Goal: Information Seeking & Learning: Learn about a topic

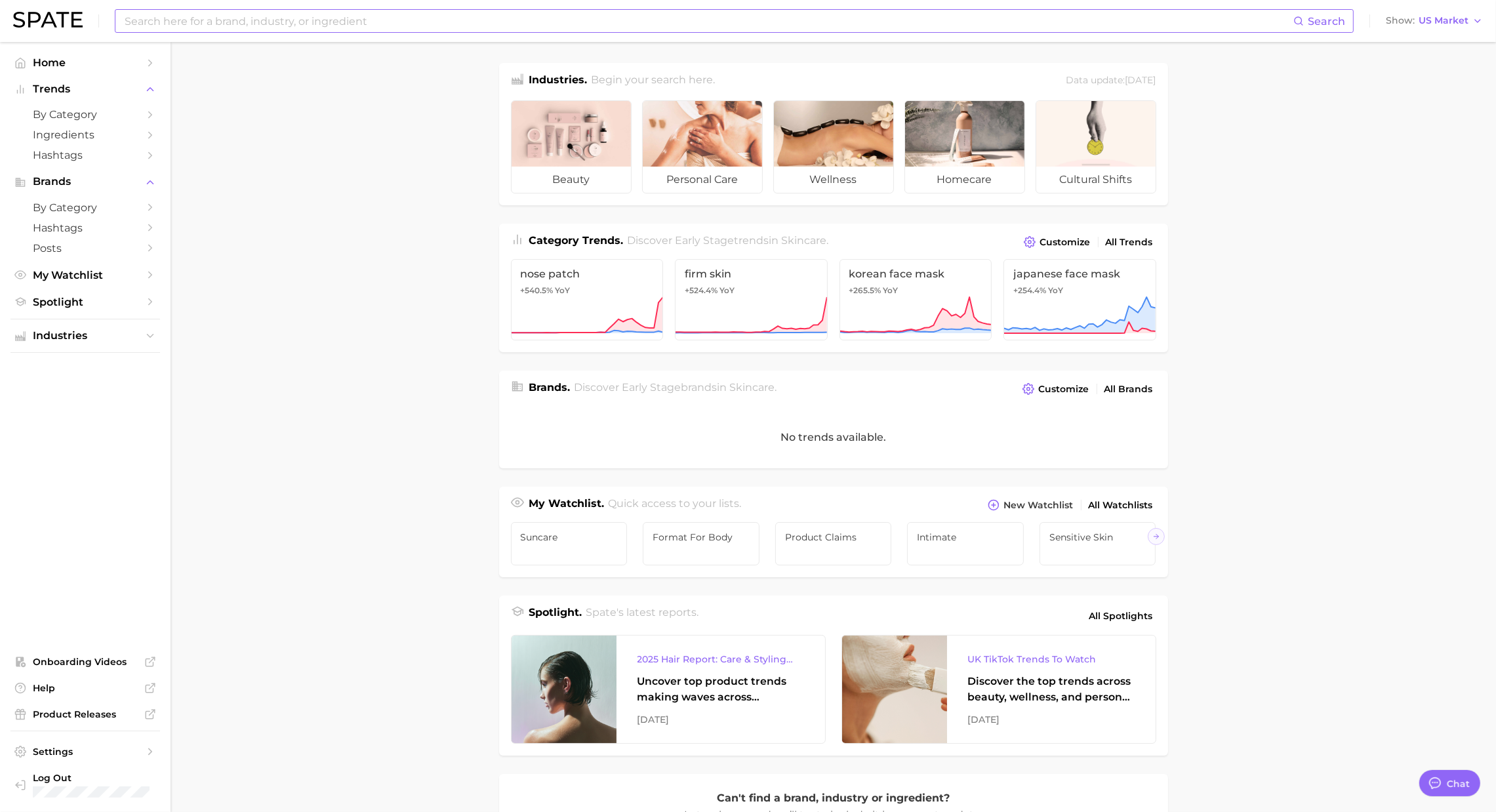
click at [199, 18] on input at bounding box center [708, 21] width 1170 height 23
click at [155, 25] on input at bounding box center [708, 21] width 1170 height 23
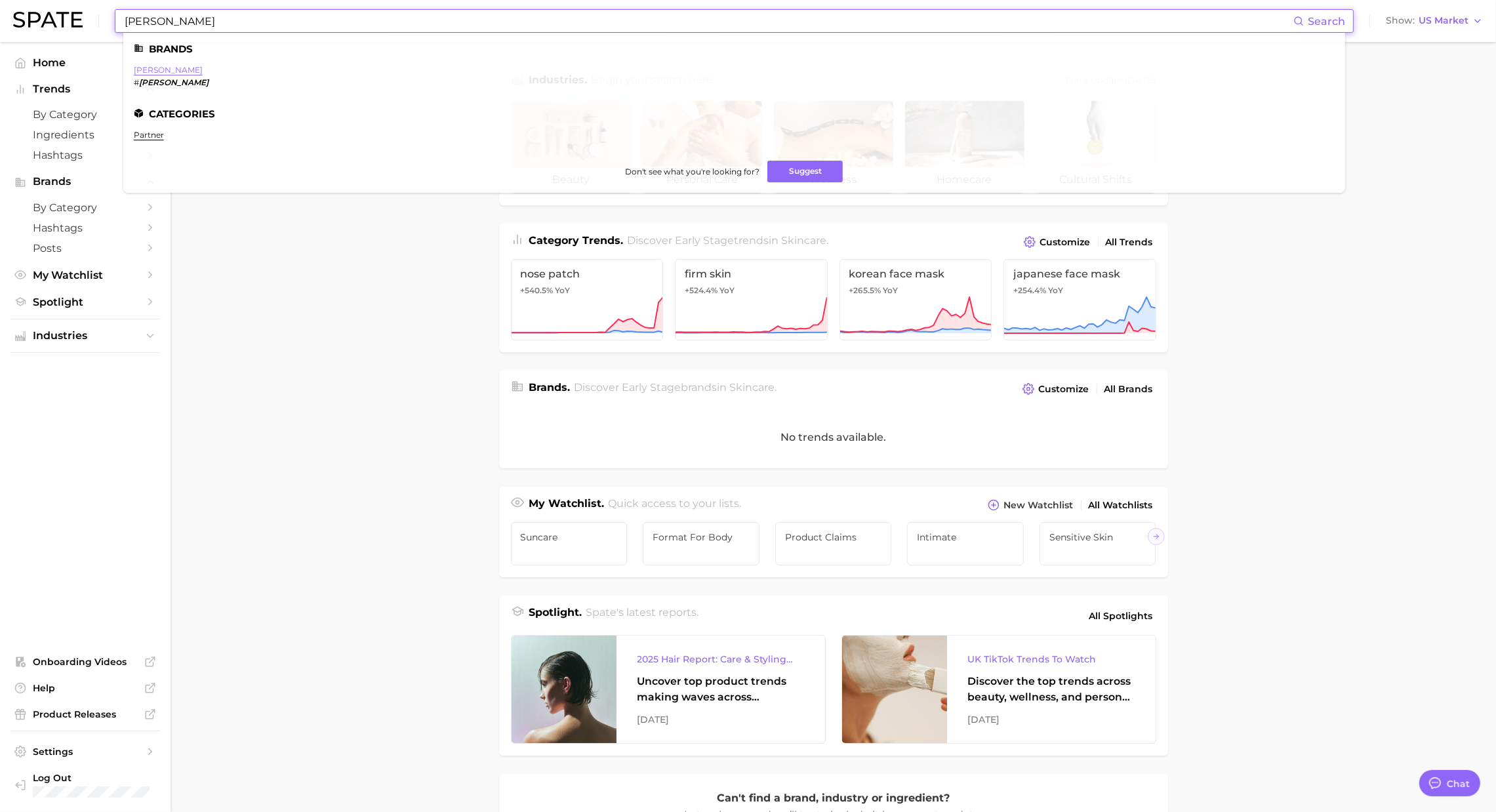
type input "[PERSON_NAME]"
click at [166, 68] on link "[PERSON_NAME]" at bounding box center [168, 70] width 69 height 10
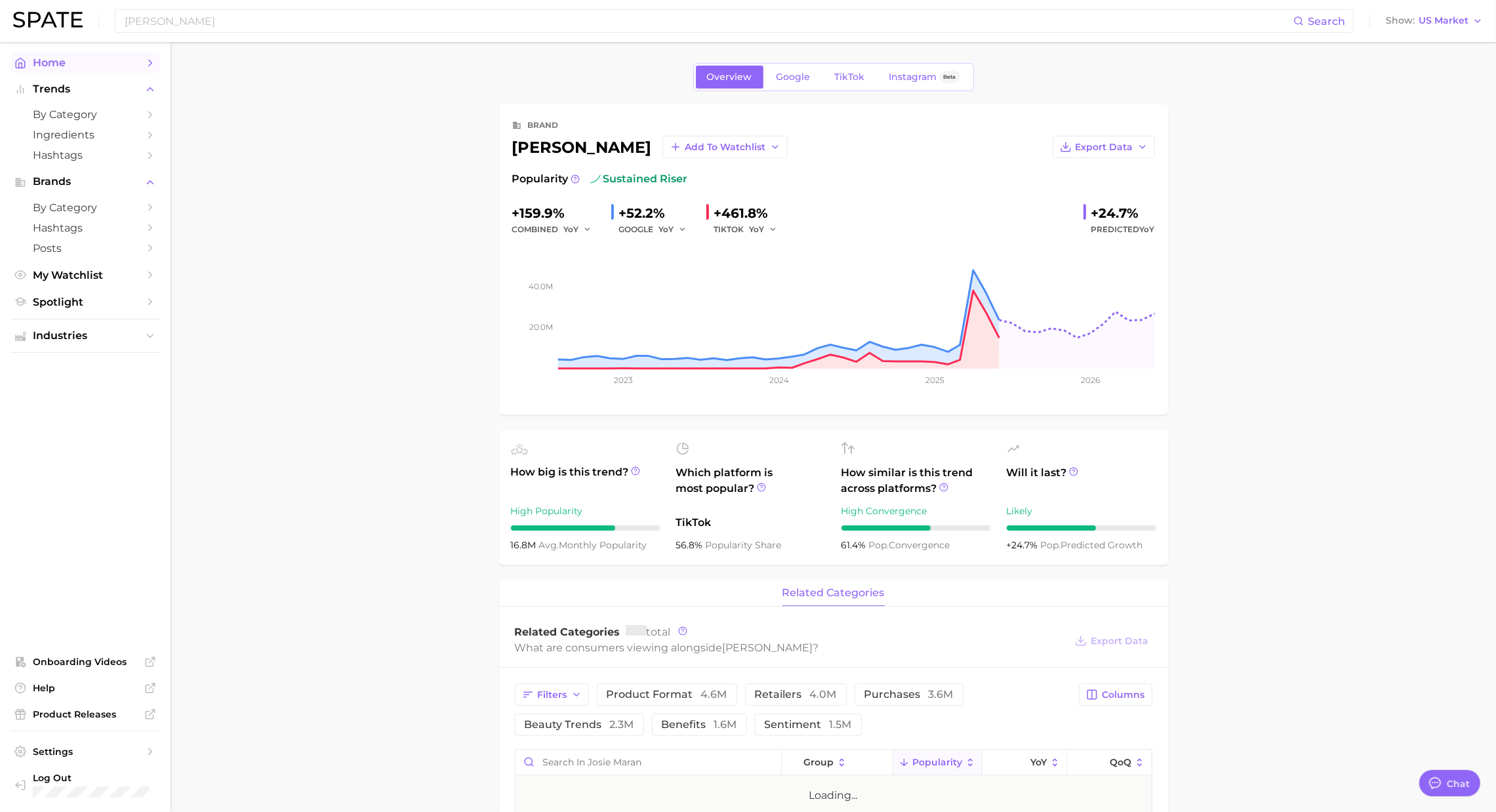
type textarea "x"
click at [434, 17] on input "[PERSON_NAME]" at bounding box center [708, 21] width 1170 height 23
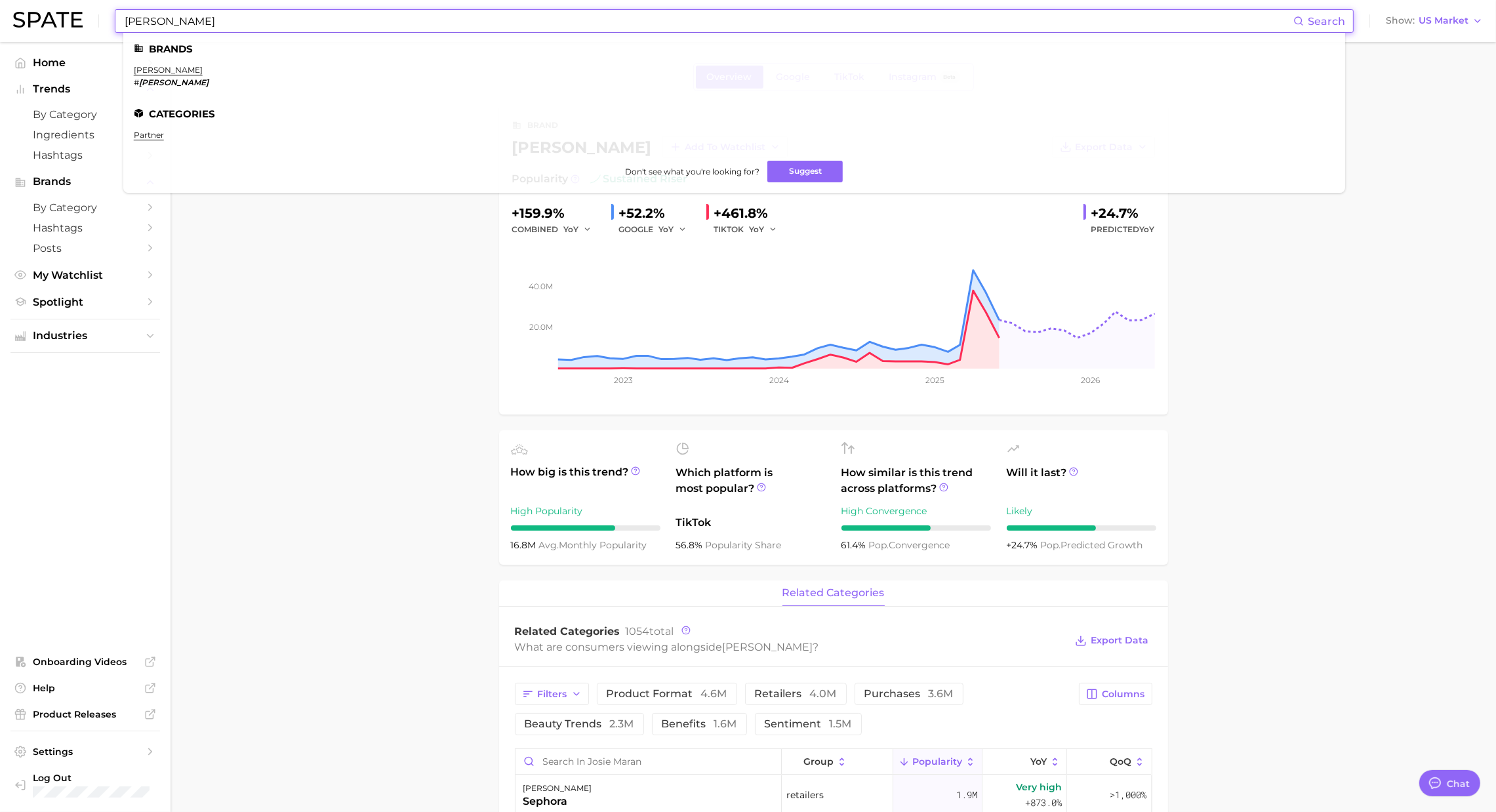
click at [434, 17] on input "[PERSON_NAME]" at bounding box center [708, 21] width 1170 height 23
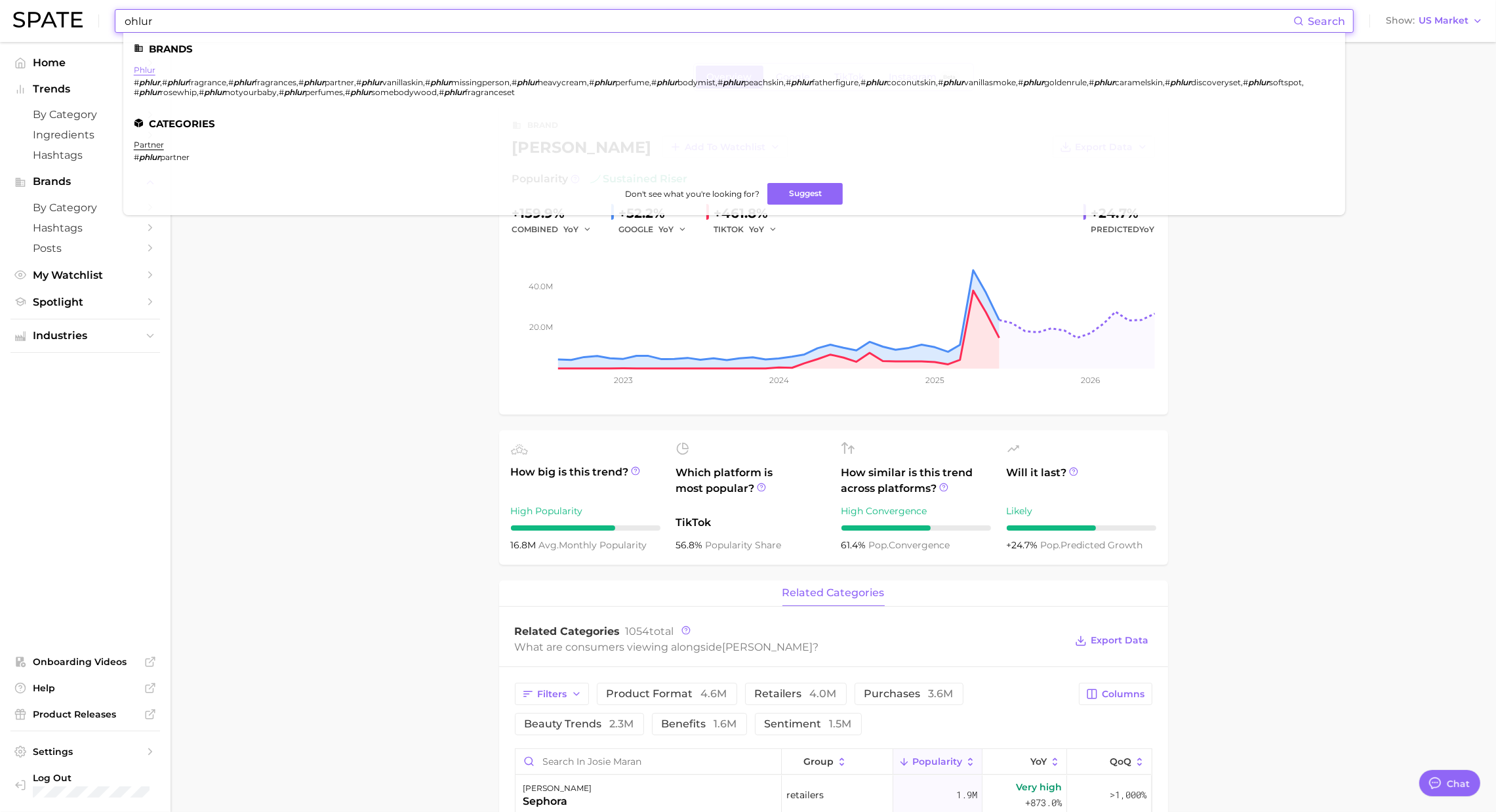
click at [144, 72] on link "phlur" at bounding box center [144, 70] width 22 height 10
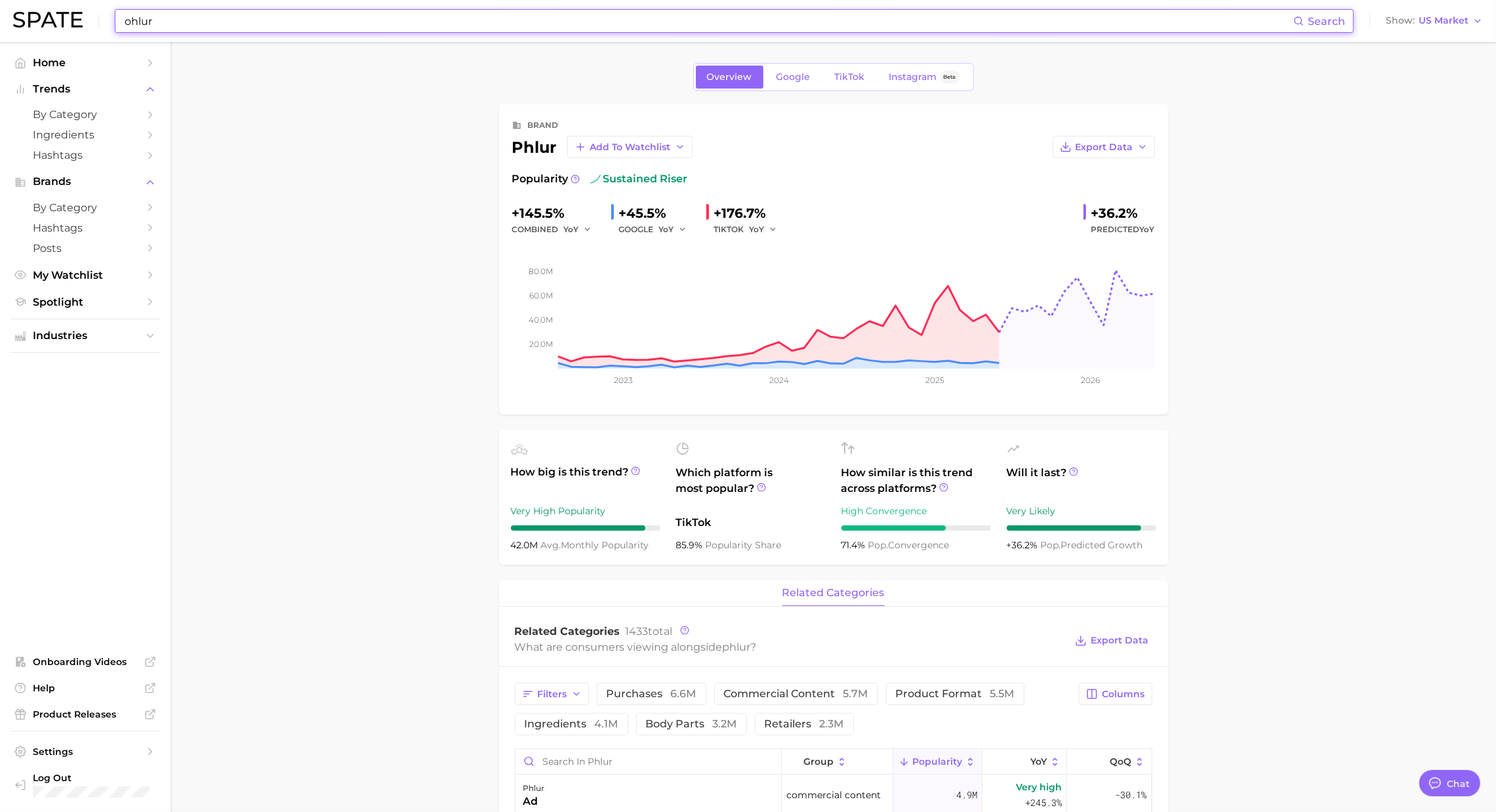
click at [339, 15] on input "ohlur" at bounding box center [708, 21] width 1170 height 23
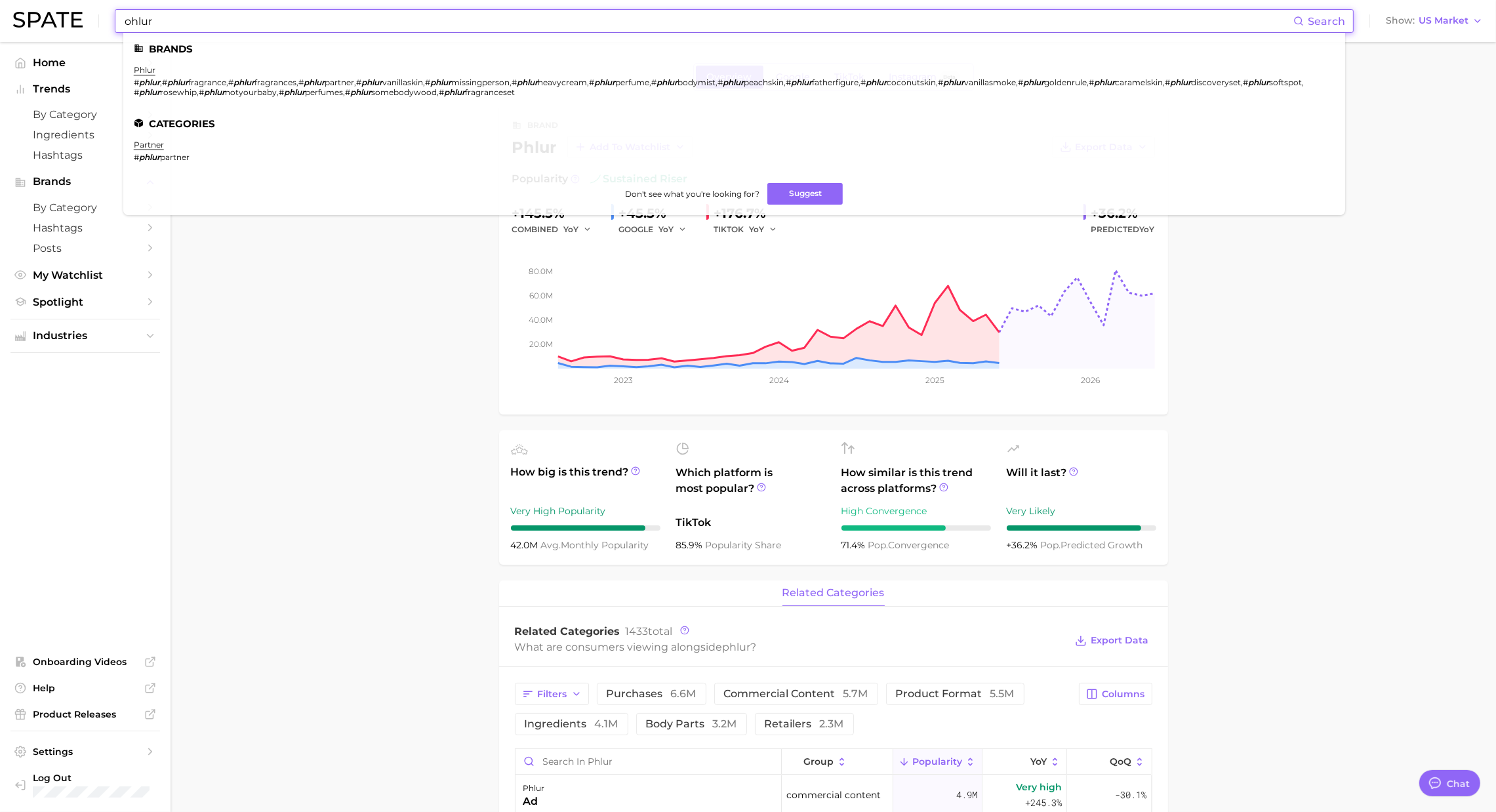
click at [339, 15] on input "ohlur" at bounding box center [708, 21] width 1170 height 23
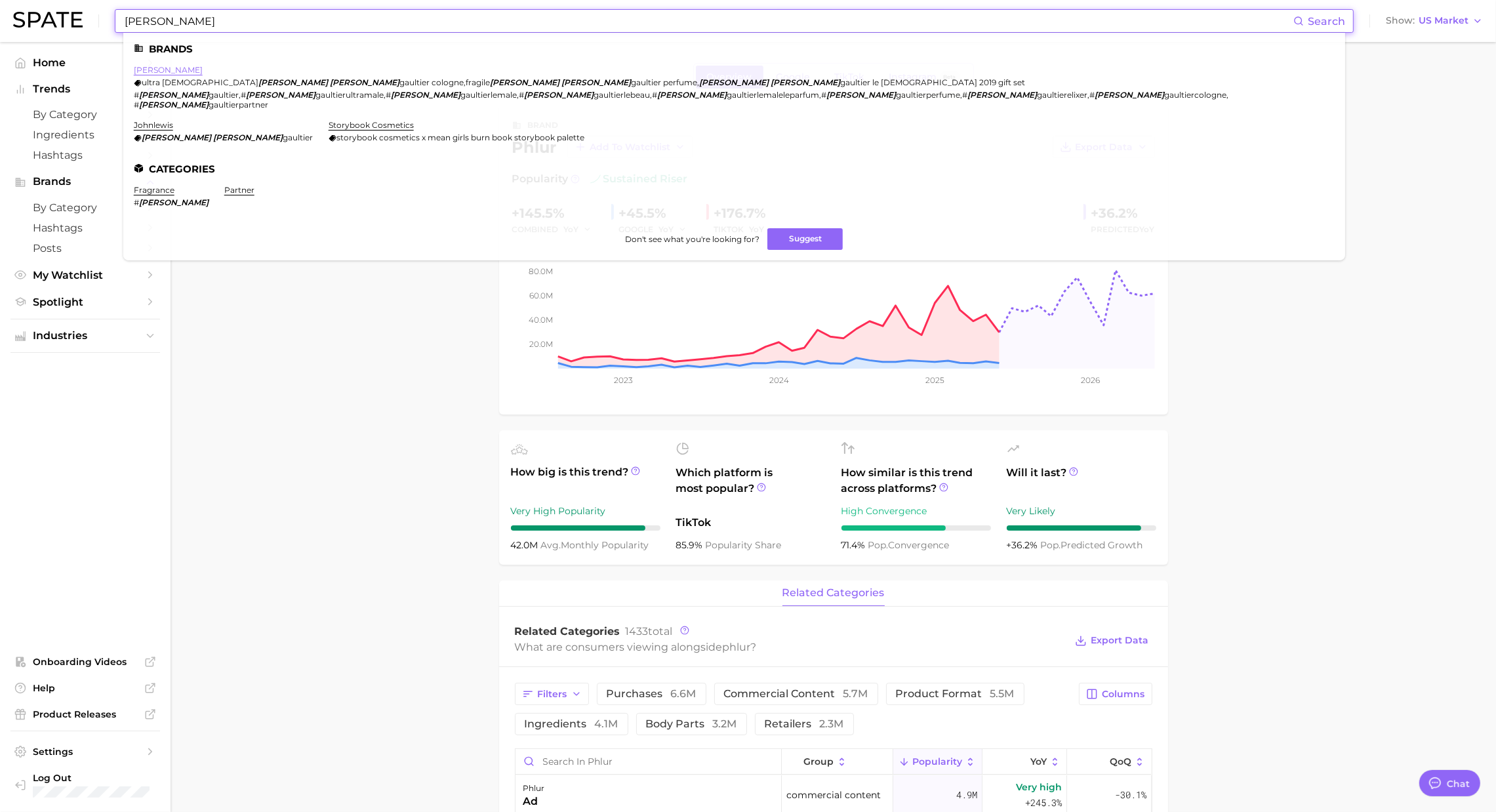
click at [183, 68] on link "[PERSON_NAME]" at bounding box center [168, 70] width 69 height 10
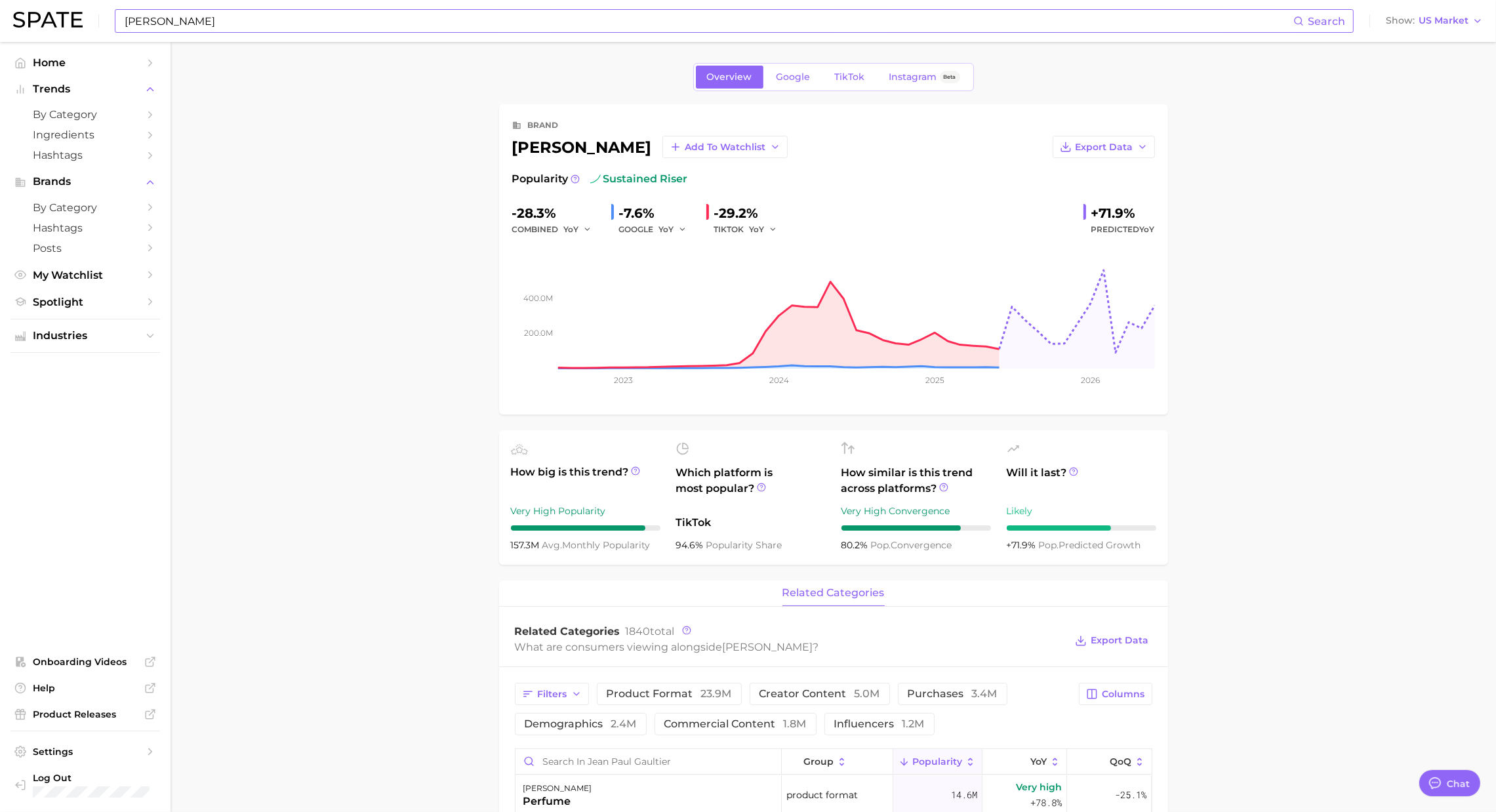
click at [238, 23] on input "[PERSON_NAME]" at bounding box center [708, 21] width 1170 height 23
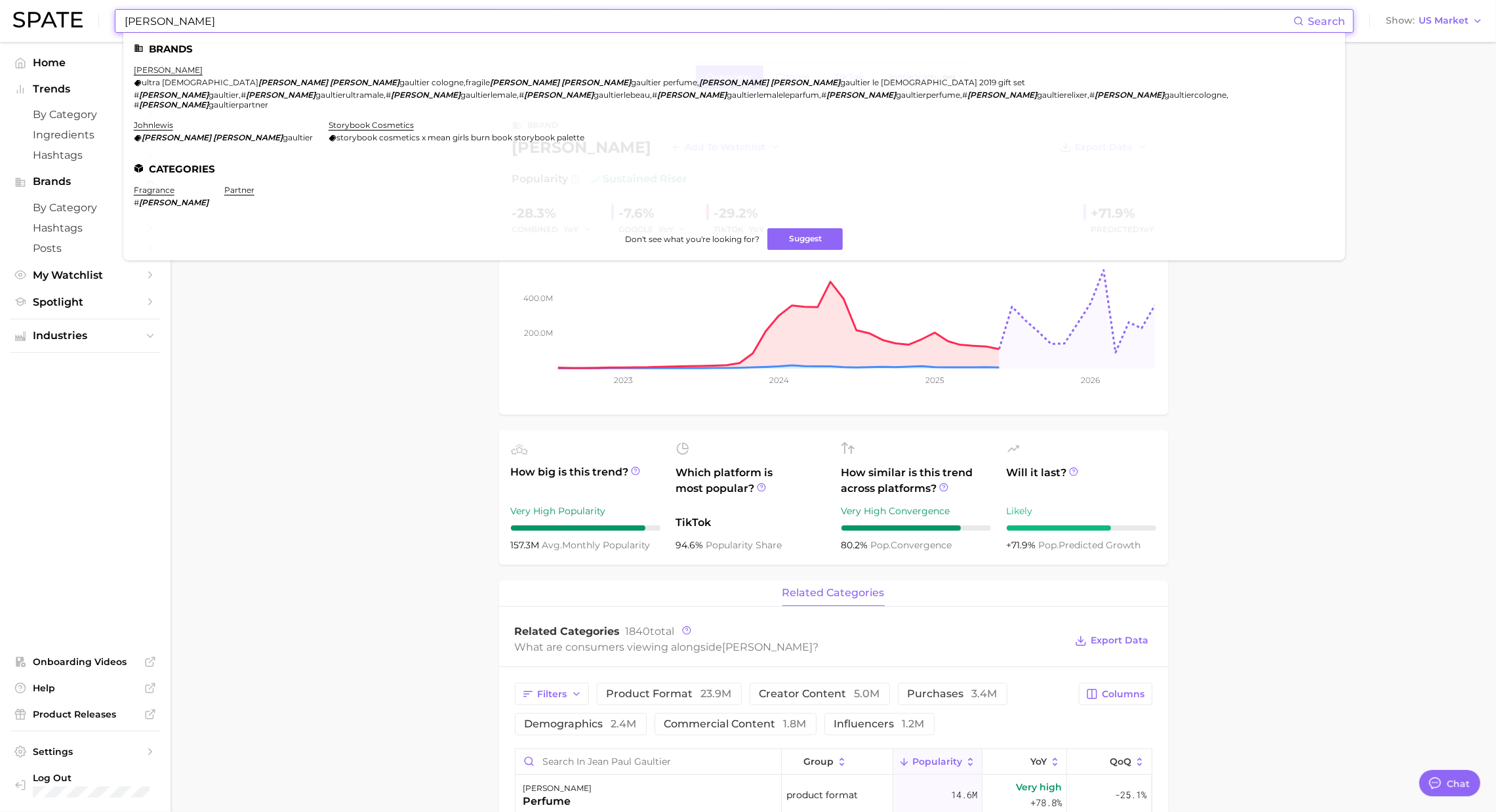
click at [238, 23] on input "[PERSON_NAME]" at bounding box center [708, 21] width 1170 height 23
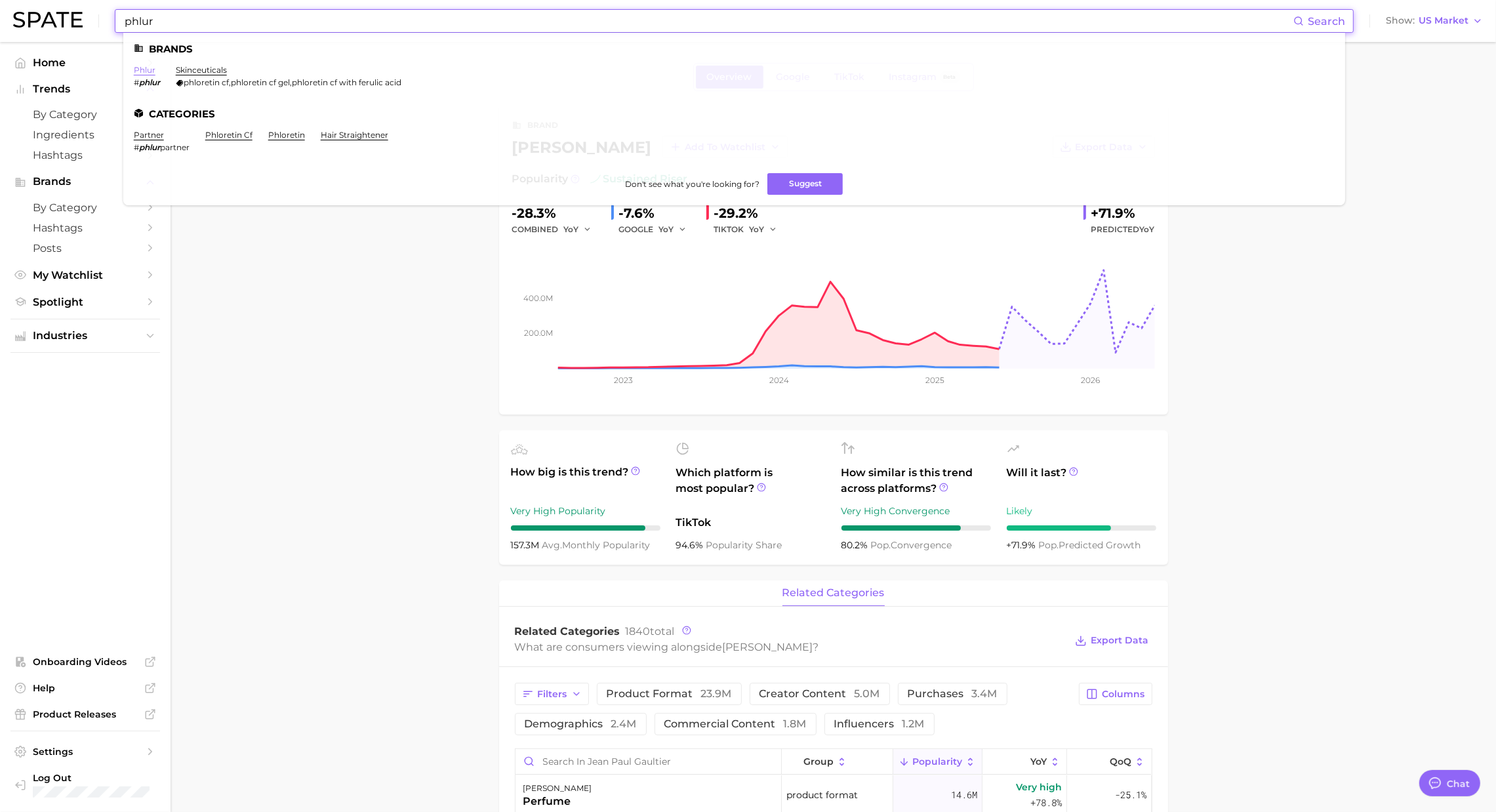
type input "phlur"
click at [141, 69] on link "phlur" at bounding box center [144, 70] width 22 height 10
